Goal: Task Accomplishment & Management: Manage account settings

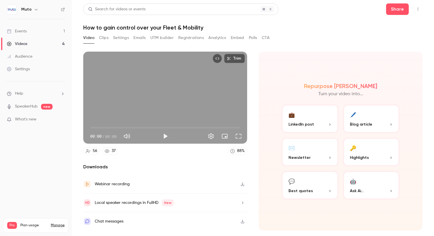
click at [23, 36] on link "Events 1" at bounding box center [36, 31] width 72 height 13
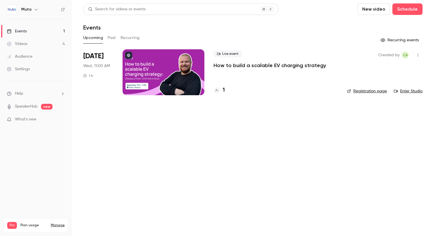
click at [93, 56] on span "[DATE]" at bounding box center [93, 56] width 20 height 9
click at [257, 64] on p "How to build a scalable EV charging strategy" at bounding box center [269, 65] width 112 height 7
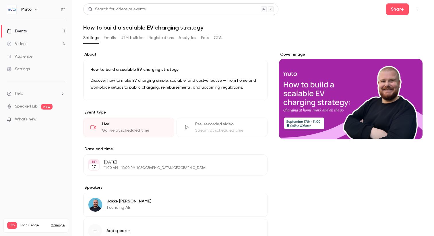
click at [163, 40] on button "Registrations" at bounding box center [161, 37] width 26 height 9
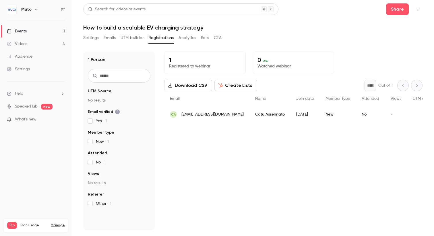
click at [134, 41] on button "UTM builder" at bounding box center [131, 37] width 23 height 9
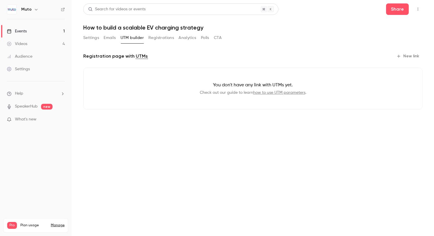
click at [104, 38] on button "Emails" at bounding box center [110, 37] width 12 height 9
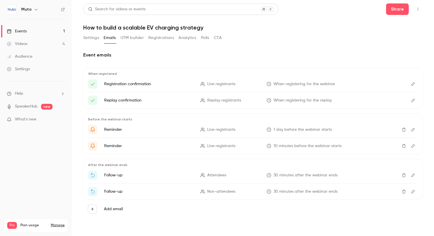
click at [88, 38] on button "Settings" at bounding box center [91, 37] width 16 height 9
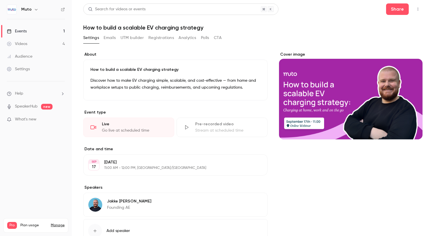
click at [163, 40] on button "Registrations" at bounding box center [161, 37] width 26 height 9
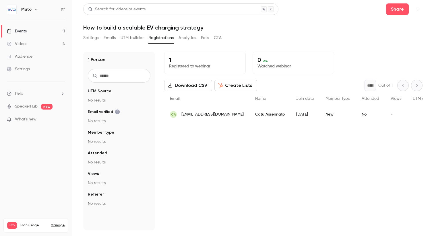
click at [181, 39] on button "Analytics" at bounding box center [187, 37] width 18 height 9
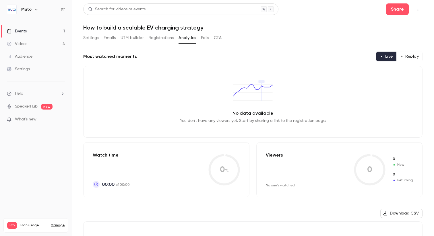
click at [93, 39] on button "Settings" at bounding box center [91, 37] width 16 height 9
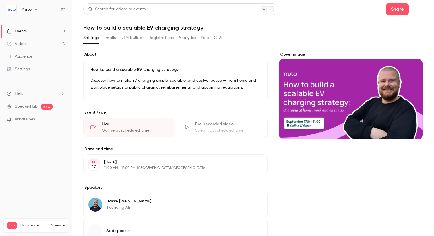
click at [110, 35] on button "Emails" at bounding box center [110, 37] width 12 height 9
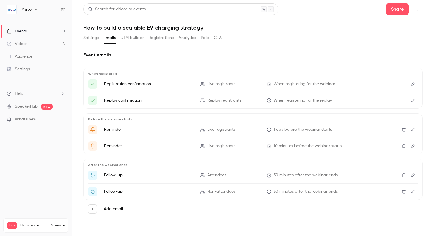
click at [126, 36] on button "UTM builder" at bounding box center [131, 37] width 23 height 9
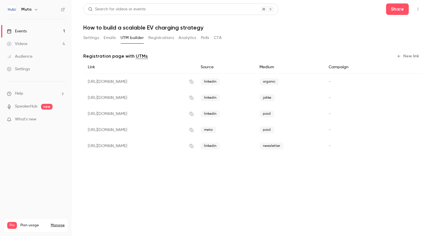
click at [164, 35] on button "Registrations" at bounding box center [161, 37] width 26 height 9
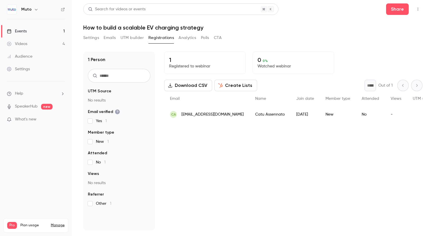
click at [182, 36] on button "Analytics" at bounding box center [187, 37] width 18 height 9
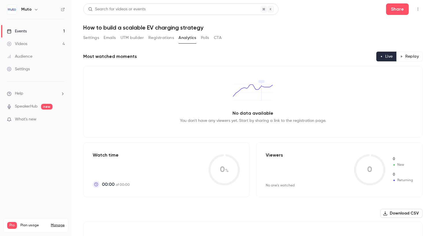
click at [199, 37] on div "Settings Emails UTM builder Registrations Analytics Polls CTA" at bounding box center [152, 37] width 138 height 9
click at [211, 38] on div "Settings Emails UTM builder Registrations Analytics Polls CTA" at bounding box center [152, 37] width 138 height 9
click at [217, 38] on button "CTA" at bounding box center [218, 37] width 8 height 9
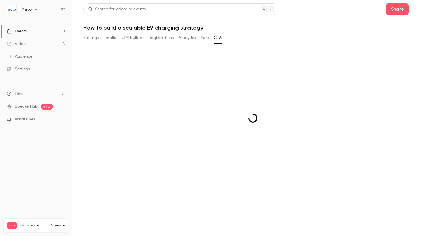
click at [196, 38] on div "Settings Emails UTM builder Registrations Analytics Polls CTA" at bounding box center [152, 37] width 138 height 9
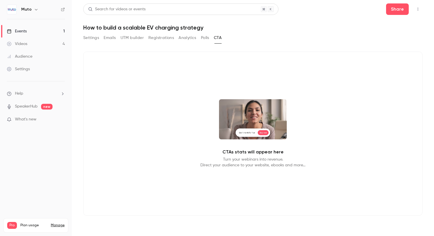
click at [202, 38] on button "Polls" at bounding box center [205, 37] width 8 height 9
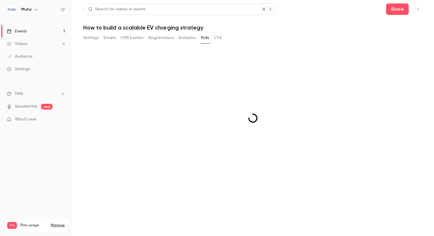
click at [183, 38] on button "Analytics" at bounding box center [187, 37] width 18 height 9
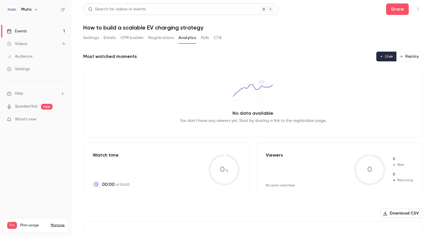
click at [169, 38] on button "Registrations" at bounding box center [161, 37] width 26 height 9
